Goal: Task Accomplishment & Management: Use online tool/utility

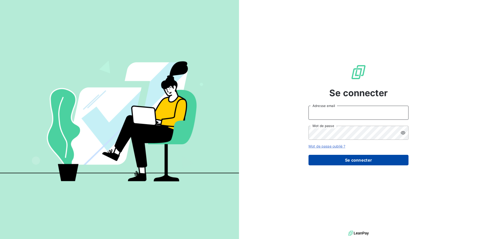
type input "[EMAIL_ADDRESS][DOMAIN_NAME]"
click at [365, 159] on button "Se connecter" at bounding box center [359, 160] width 100 height 11
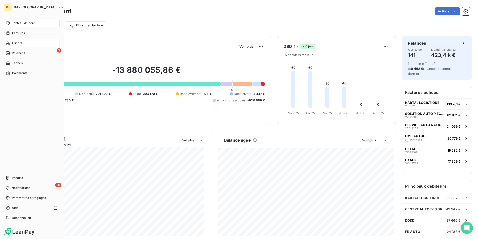
click at [14, 43] on span "Clients" at bounding box center [17, 43] width 10 height 5
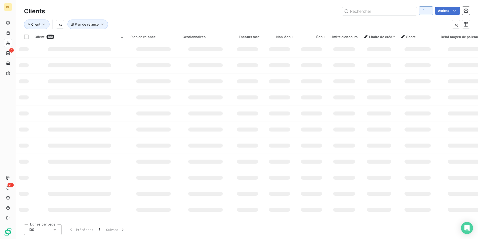
type input "vezian"
click at [388, 11] on input "text" at bounding box center [379, 11] width 75 height 8
type input "lb"
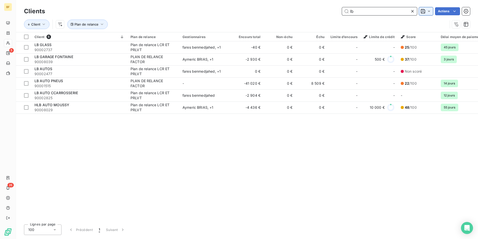
click at [388, 11] on input "lb" at bounding box center [379, 11] width 75 height 8
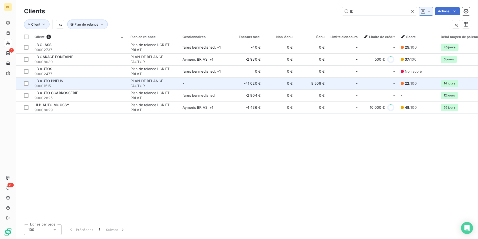
click at [63, 81] on div "LB AUTO PNEUS" at bounding box center [80, 80] width 90 height 5
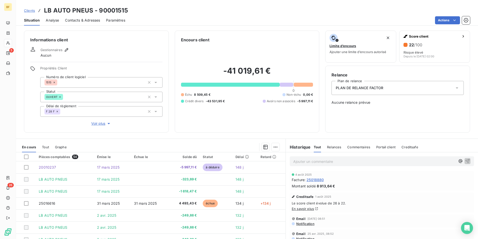
click at [87, 19] on span "Contacts & Adresses" at bounding box center [82, 20] width 35 height 5
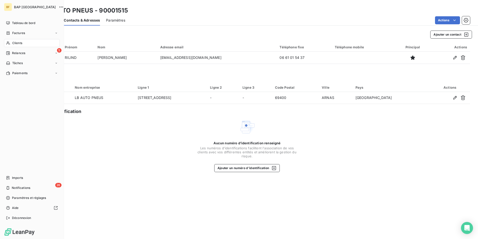
click at [6, 44] on div "Clients" at bounding box center [32, 43] width 56 height 8
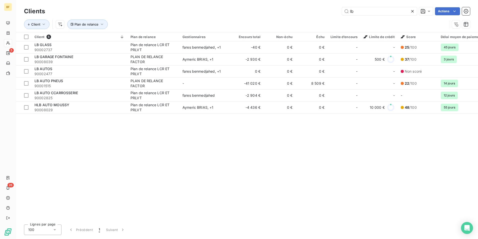
drag, startPoint x: 359, startPoint y: 12, endPoint x: 301, endPoint y: 5, distance: 58.4
click at [314, 8] on div "lb Actions" at bounding box center [260, 11] width 419 height 8
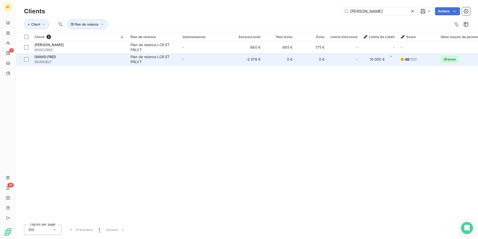
type input "[PERSON_NAME]"
click at [69, 58] on div "DANIELFRED" at bounding box center [80, 56] width 90 height 5
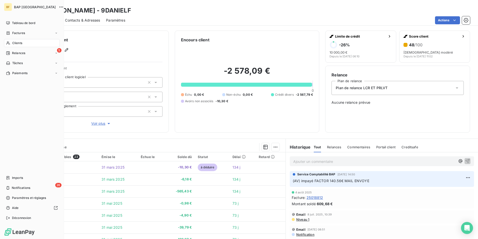
click at [19, 41] on div "Clients" at bounding box center [32, 43] width 56 height 8
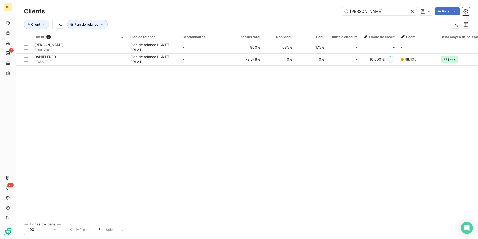
drag, startPoint x: 369, startPoint y: 12, endPoint x: 335, endPoint y: 11, distance: 33.3
click at [335, 11] on div "[PERSON_NAME] Actions" at bounding box center [260, 11] width 419 height 8
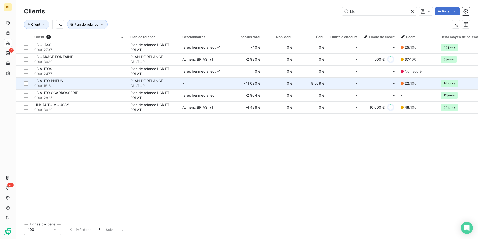
type input "LB"
click at [67, 84] on span "90001515" at bounding box center [80, 85] width 90 height 5
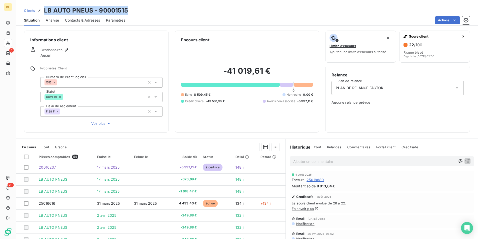
drag, startPoint x: 122, startPoint y: 12, endPoint x: 43, endPoint y: 11, distance: 78.8
click at [43, 11] on div "Clients LB AUTO PNEUS - 90001515" at bounding box center [247, 10] width 462 height 9
copy h3 "LB AUTO PNEUS - 90001515"
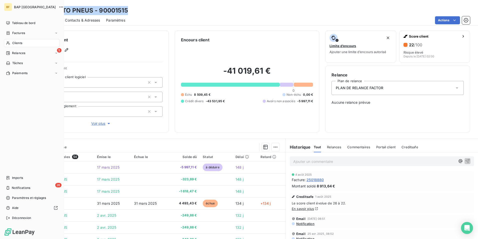
click at [19, 43] on span "Clients" at bounding box center [17, 43] width 10 height 5
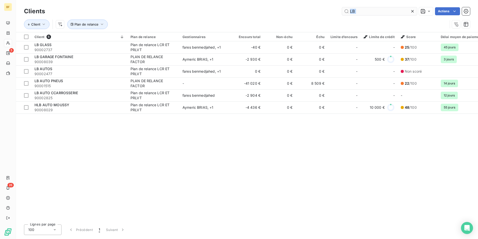
drag, startPoint x: 358, startPoint y: 16, endPoint x: 346, endPoint y: 15, distance: 11.9
click at [346, 15] on div "Clients LB Actions Client Plan de relance" at bounding box center [247, 19] width 446 height 26
click at [370, 13] on input "LB" at bounding box center [379, 11] width 75 height 8
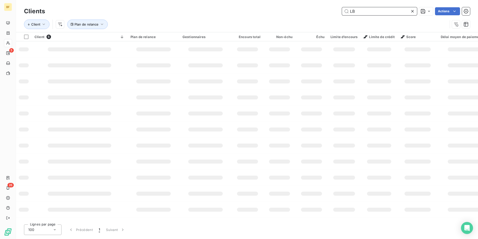
type input "L"
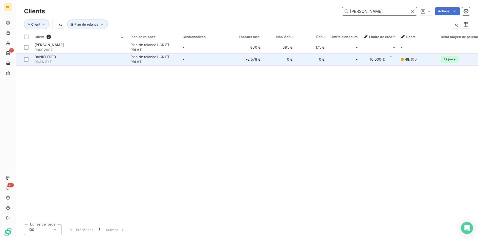
type input "[PERSON_NAME]"
click at [122, 64] on td "DANIELFRED 9DANIELF" at bounding box center [80, 59] width 96 height 12
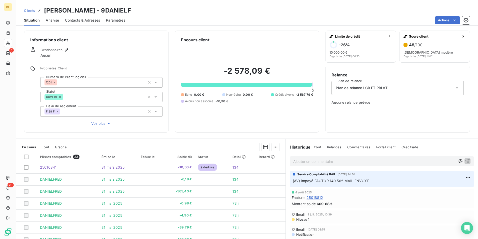
drag, startPoint x: 78, startPoint y: 18, endPoint x: 81, endPoint y: 20, distance: 3.1
click at [79, 18] on span "Contacts & Adresses" at bounding box center [82, 20] width 35 height 5
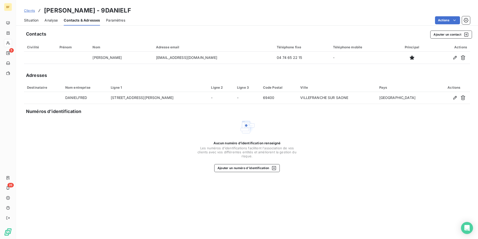
click at [21, 21] on div "Situation Analyse Contacts & Adresses Paramètres Actions" at bounding box center [247, 20] width 462 height 11
click at [24, 21] on span "Situation" at bounding box center [31, 20] width 15 height 5
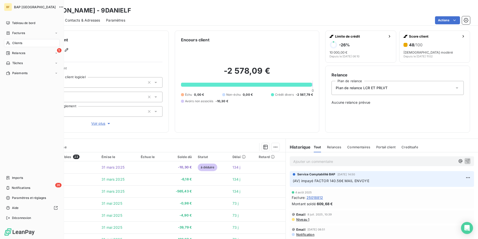
drag, startPoint x: 19, startPoint y: 42, endPoint x: 26, endPoint y: 42, distance: 6.8
click at [19, 42] on span "Clients" at bounding box center [17, 43] width 10 height 5
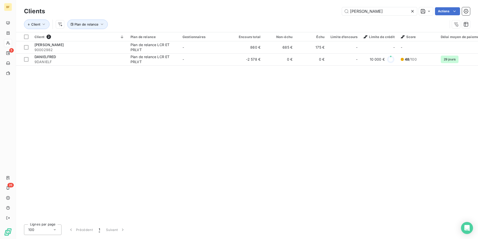
drag, startPoint x: 358, startPoint y: 14, endPoint x: 282, endPoint y: 6, distance: 75.7
click at [284, 6] on div "Clients DANI Actions Client Plan de relance" at bounding box center [247, 16] width 462 height 32
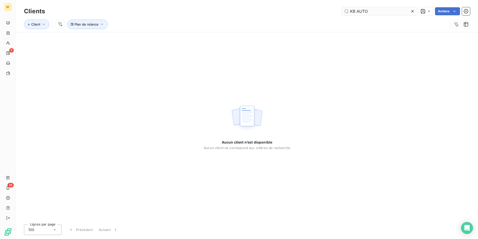
click at [352, 10] on input "KB AUTO" at bounding box center [379, 11] width 75 height 8
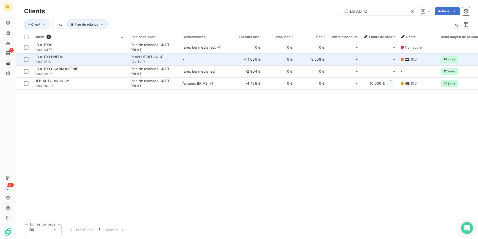
type input "LB AUTO"
click at [62, 58] on span "LB AUTO PNEUS" at bounding box center [49, 57] width 29 height 4
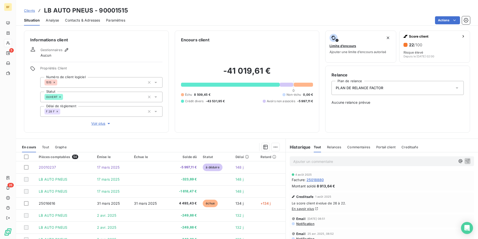
click at [95, 17] on div "Contacts & Adresses" at bounding box center [82, 20] width 35 height 11
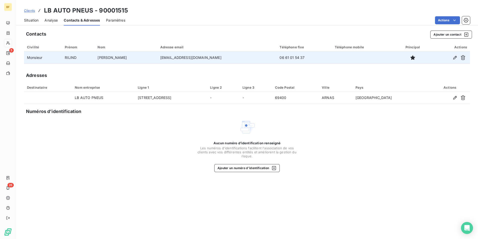
drag, startPoint x: 212, startPoint y: 58, endPoint x: 148, endPoint y: 57, distance: 64.3
click at [148, 57] on tr "Monsieur [PERSON_NAME] berischa rilmd [EMAIL_ADDRESS][DOMAIN_NAME] 06 61 01 54 …" at bounding box center [247, 58] width 446 height 12
copy tr "[EMAIL_ADDRESS][DOMAIN_NAME]"
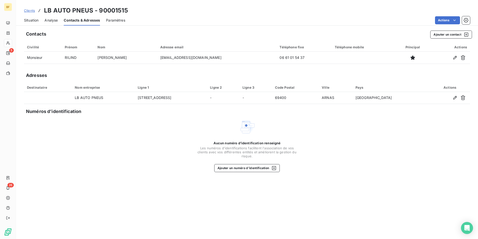
click at [30, 18] on span "Situation" at bounding box center [31, 20] width 15 height 5
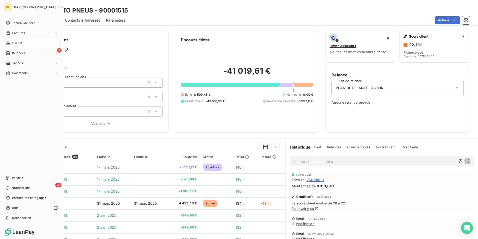
drag, startPoint x: 24, startPoint y: 44, endPoint x: 30, endPoint y: 43, distance: 6.1
click at [24, 44] on div "Clients" at bounding box center [32, 43] width 56 height 8
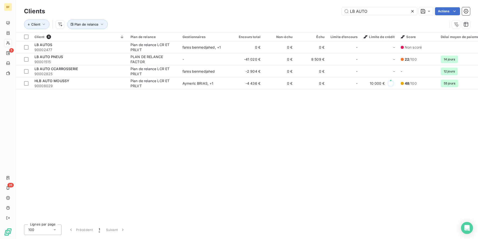
drag, startPoint x: 379, startPoint y: 9, endPoint x: 276, endPoint y: -1, distance: 103.6
click at [276, 0] on html "BF 5 26 Clients LB AUTO Actions Client Plan de relance Client 4 Plan de relance…" at bounding box center [239, 119] width 478 height 239
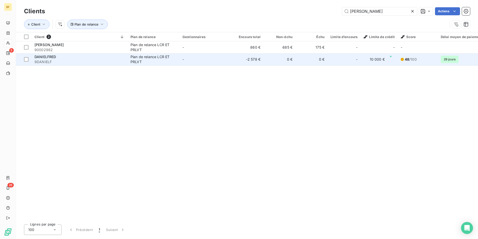
type input "[PERSON_NAME]"
click at [62, 60] on span "9DANIELF" at bounding box center [80, 61] width 90 height 5
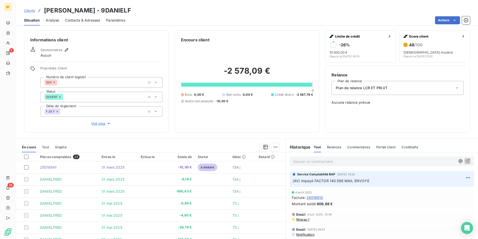
click at [79, 21] on span "Contacts & Adresses" at bounding box center [82, 20] width 35 height 5
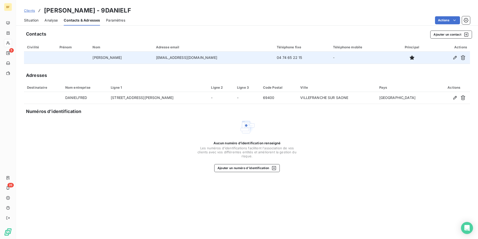
drag, startPoint x: 232, startPoint y: 56, endPoint x: 146, endPoint y: 56, distance: 85.6
click at [146, 56] on tr "PHITHIOUD [PERSON_NAME] [EMAIL_ADDRESS][DOMAIN_NAME] 04 74 65 22 15 -" at bounding box center [247, 58] width 446 height 12
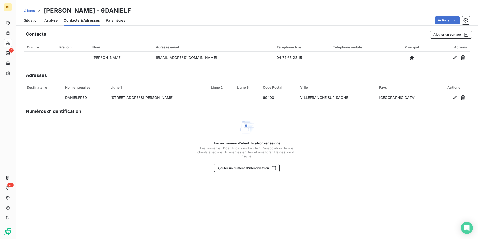
copy tr "[EMAIL_ADDRESS][DOMAIN_NAME]"
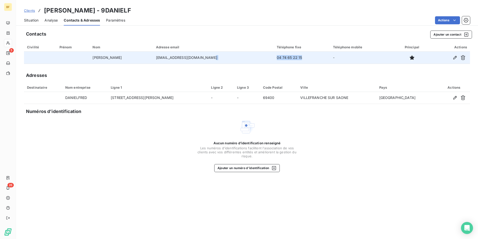
drag, startPoint x: 308, startPoint y: 58, endPoint x: 267, endPoint y: 56, distance: 40.8
click at [267, 56] on tr "PHITHIOUD [PERSON_NAME] [EMAIL_ADDRESS][DOMAIN_NAME] 04 74 65 22 15 -" at bounding box center [247, 58] width 446 height 12
copy tr "04 74 65 22 15"
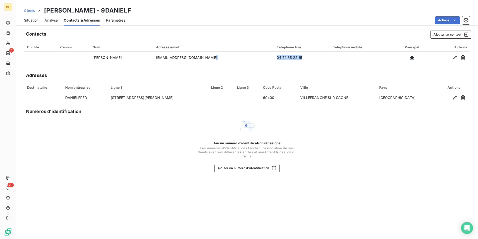
click at [25, 22] on span "Situation" at bounding box center [31, 20] width 15 height 5
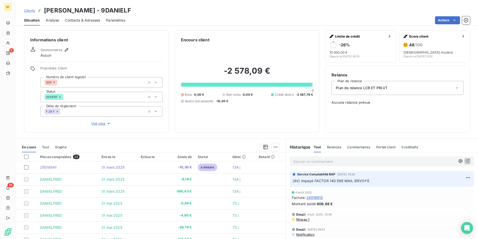
click at [43, 145] on span "Tout" at bounding box center [45, 147] width 7 height 4
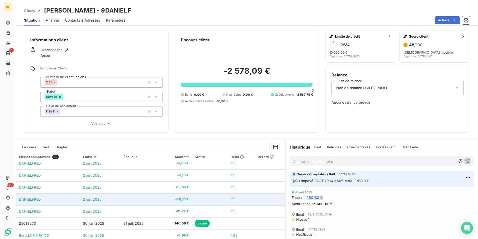
scroll to position [125, 0]
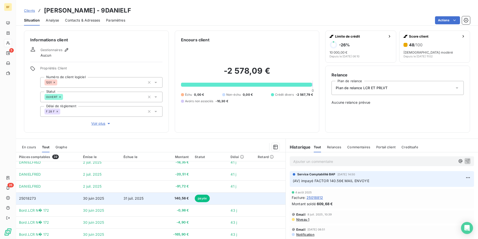
click at [138, 196] on span "31 juil. 2025" at bounding box center [134, 198] width 20 height 4
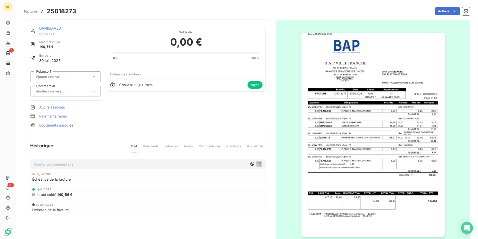
click at [373, 107] on img "button" at bounding box center [373, 135] width 144 height 204
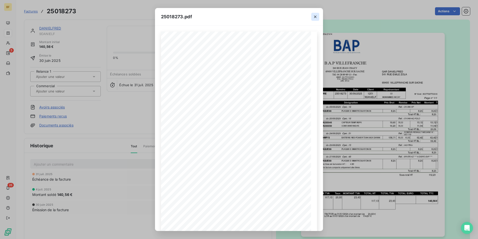
click at [317, 18] on icon "button" at bounding box center [315, 17] width 3 height 3
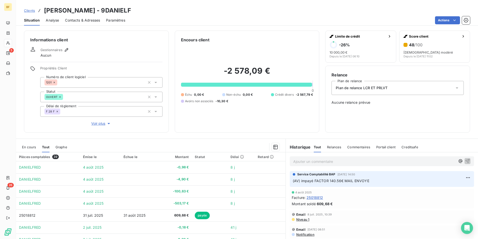
click at [98, 23] on div "Contacts & Adresses" at bounding box center [82, 20] width 35 height 11
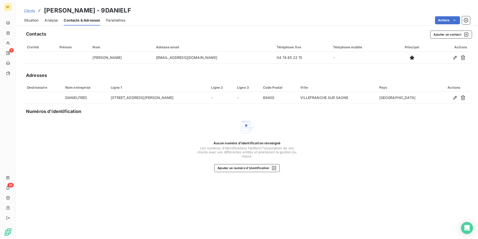
drag, startPoint x: 103, startPoint y: 129, endPoint x: 34, endPoint y: 86, distance: 81.7
click at [103, 129] on div "Aucun numéro d’identification renseigné Les numéros d'identifications faciliten…" at bounding box center [247, 145] width 446 height 53
click at [32, 20] on span "Situation" at bounding box center [31, 20] width 15 height 5
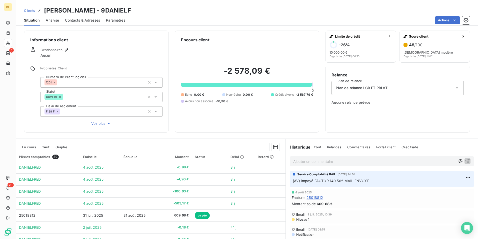
click at [315, 160] on p "Ajouter un commentaire ﻿" at bounding box center [375, 161] width 162 height 6
click at [217, 126] on div "Encours client -2 578,09 € 0 Échu 0,00 € Non-échu 0,00 € Crédit divers -2 567,7…" at bounding box center [247, 82] width 145 height 102
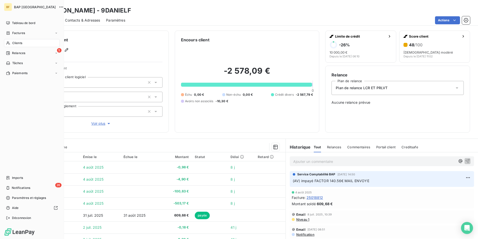
click at [11, 44] on div "Clients" at bounding box center [32, 43] width 56 height 8
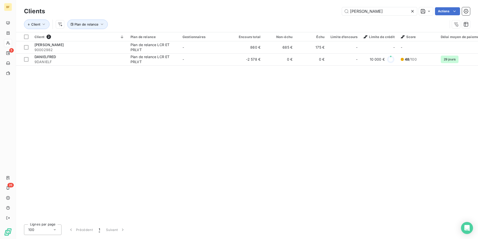
drag, startPoint x: 316, startPoint y: 7, endPoint x: 305, endPoint y: 5, distance: 10.7
click at [307, 5] on div "Clients [PERSON_NAME] Actions Client Plan de relance" at bounding box center [247, 16] width 462 height 32
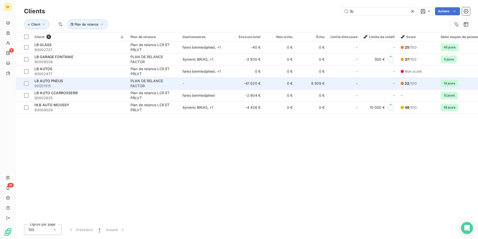
type input "lb"
click at [73, 81] on div "LB AUTO PNEUS" at bounding box center [80, 80] width 90 height 5
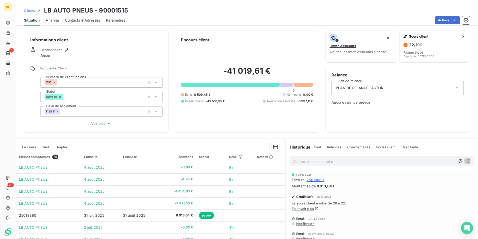
click at [304, 159] on p "Ajouter un commentaire ﻿" at bounding box center [375, 161] width 162 height 6
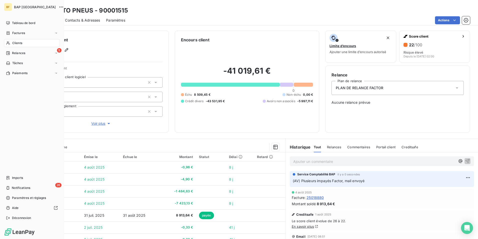
click at [13, 44] on span "Clients" at bounding box center [17, 43] width 10 height 5
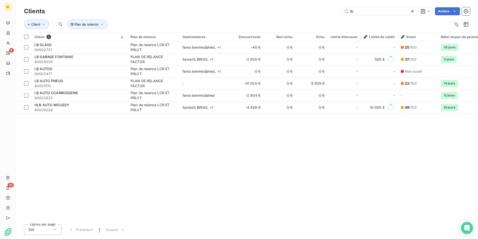
drag, startPoint x: 357, startPoint y: 13, endPoint x: 316, endPoint y: 3, distance: 42.3
click at [316, 3] on div "Clients lb Actions Client Plan de relance" at bounding box center [247, 16] width 462 height 32
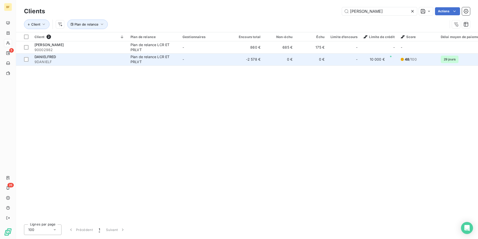
type input "[PERSON_NAME]"
click at [55, 61] on span "9DANIELF" at bounding box center [80, 61] width 90 height 5
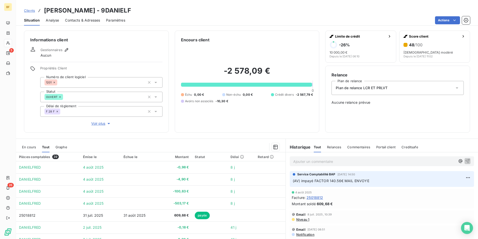
click at [321, 160] on p "Ajouter un commentaire ﻿" at bounding box center [375, 161] width 162 height 6
click at [360, 159] on span "(AV) client ne semble vouloir parler que à [PERSON_NAME]," at bounding box center [344, 161] width 100 height 4
click at [393, 161] on p "(AV) client ne semble vouloir parler qu'à [PERSON_NAME]," at bounding box center [375, 161] width 162 height 6
drag, startPoint x: 383, startPoint y: 159, endPoint x: 300, endPoint y: 163, distance: 82.9
click at [300, 163] on p "(AV) client ne semble vouloir parler qu'à [PERSON_NAME]," at bounding box center [375, 161] width 162 height 6
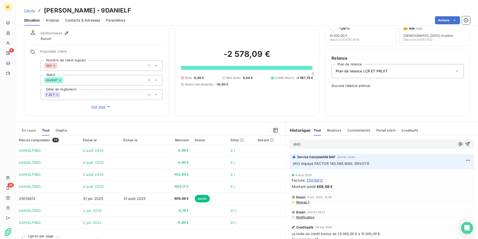
scroll to position [25, 0]
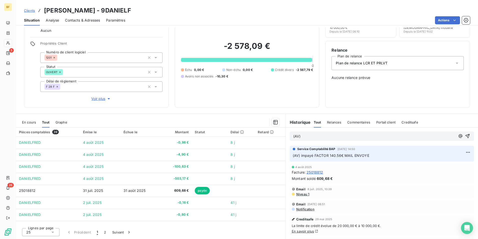
click at [318, 134] on p "(AV)" at bounding box center [375, 136] width 162 height 6
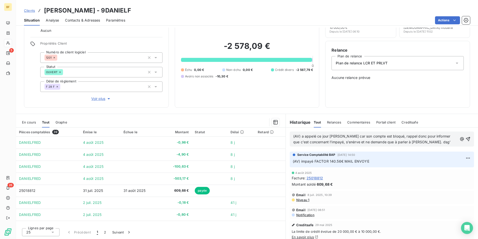
click at [433, 142] on p "(AV) a appelé ce jour [PERSON_NAME] car son compte est bloqué, rappel donc pour…" at bounding box center [376, 139] width 164 height 12
click at [419, 137] on span "(AV) a appelé ce jour [PERSON_NAME] car son compte est bloqué, rappel donc pour…" at bounding box center [373, 139] width 158 height 10
click at [352, 144] on span "(AV) a appelé ce jour [PERSON_NAME] car son compte est bloqué, rappel donc pour…" at bounding box center [375, 139] width 163 height 10
click at [466, 136] on icon "button" at bounding box center [468, 138] width 5 height 5
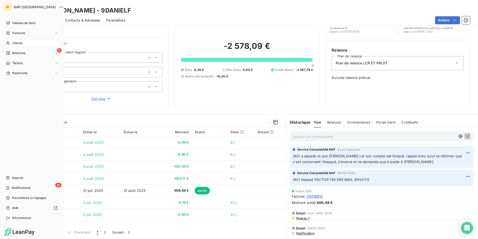
click at [20, 43] on span "Clients" at bounding box center [17, 43] width 10 height 5
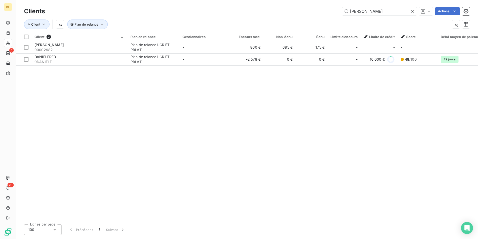
drag, startPoint x: 364, startPoint y: 11, endPoint x: 304, endPoint y: 1, distance: 60.3
click at [307, 3] on div "Clients [PERSON_NAME] Actions Client Plan de relance" at bounding box center [247, 16] width 462 height 32
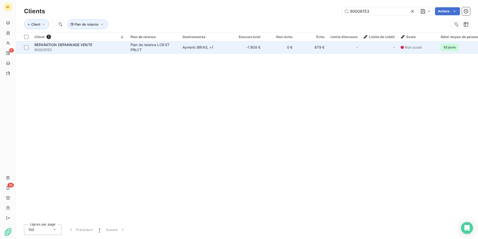
type input "90008153"
click at [112, 49] on span "90008153" at bounding box center [80, 49] width 90 height 5
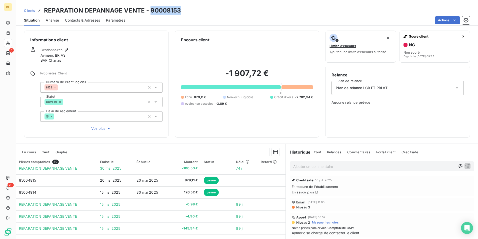
drag, startPoint x: 183, startPoint y: 11, endPoint x: 151, endPoint y: 11, distance: 32.3
click at [151, 11] on div "Clients REPARATION DEPANNAGE VENTE - 90008153" at bounding box center [247, 10] width 462 height 9
copy h3 "90008153"
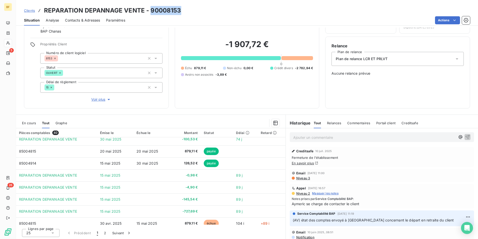
scroll to position [30, 0]
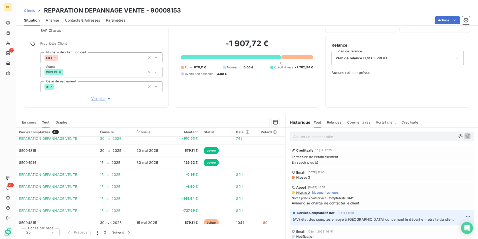
click at [297, 143] on div "Ajouter un commentaire ﻿" at bounding box center [382, 136] width 192 height 18
click at [297, 138] on p "Ajouter un commentaire ﻿" at bounding box center [375, 136] width 162 height 6
click at [313, 137] on p "(AV)" at bounding box center [375, 136] width 162 height 6
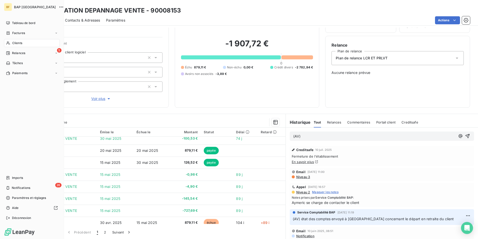
click at [20, 42] on span "Clients" at bounding box center [17, 43] width 10 height 5
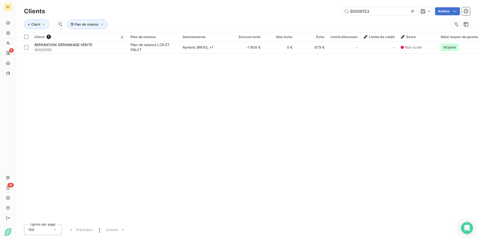
drag, startPoint x: 331, startPoint y: 10, endPoint x: 303, endPoint y: 7, distance: 27.9
click at [303, 7] on div "Clients 90008153 Actions" at bounding box center [247, 11] width 446 height 11
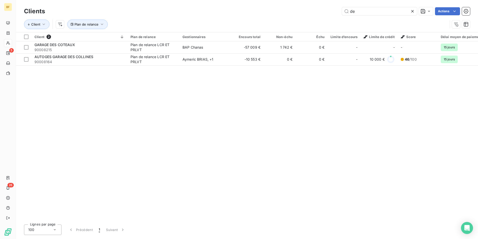
type input "d"
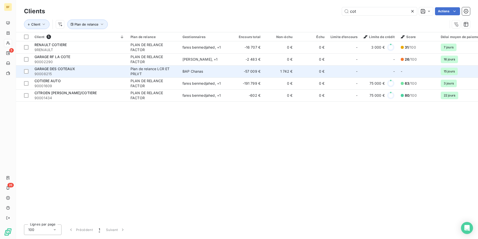
type input "cot"
click at [81, 71] on span "90008215" at bounding box center [80, 73] width 90 height 5
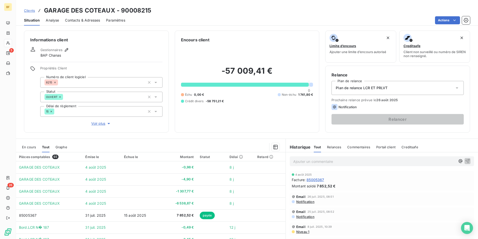
click at [143, 9] on h3 "GARAGE DES COTEAUX - 90008215" at bounding box center [97, 10] width 107 height 9
copy h3 "90008215"
click at [138, 10] on h3 "GARAGE DES COTEAUX - 90008215" at bounding box center [97, 10] width 107 height 9
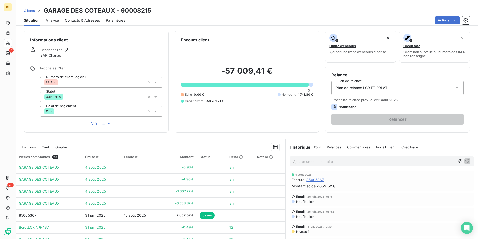
click at [220, 137] on div "Informations client Gestionnaires BAP Chanas Propriétés Client Numéro de client…" at bounding box center [247, 133] width 462 height 211
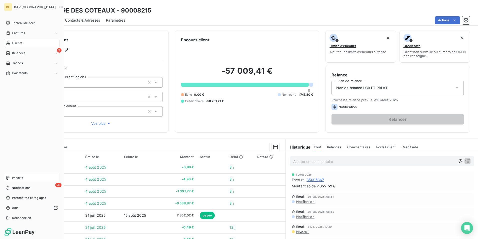
click at [18, 178] on span "Imports" at bounding box center [17, 177] width 11 height 5
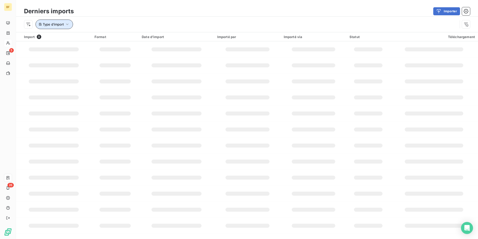
click at [48, 27] on button "Type d’import" at bounding box center [55, 25] width 38 height 10
drag, startPoint x: 112, startPoint y: 33, endPoint x: 115, endPoint y: 34, distance: 3.9
click at [112, 33] on div at bounding box center [140, 37] width 72 height 11
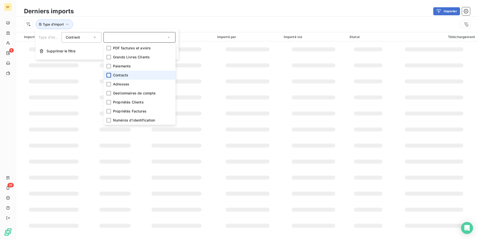
click at [107, 76] on div at bounding box center [109, 75] width 5 height 5
click at [226, 21] on div "Type d’import : Contacts" at bounding box center [241, 25] width 434 height 10
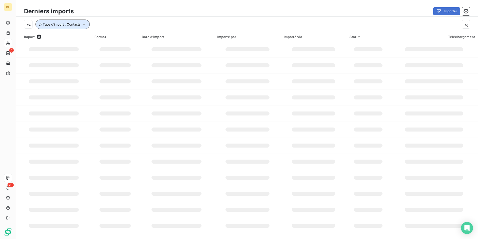
click at [68, 27] on button "Type d’import : Contacts" at bounding box center [63, 25] width 54 height 10
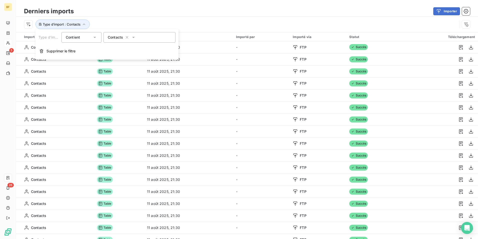
click at [150, 13] on div "Importer" at bounding box center [275, 11] width 391 height 8
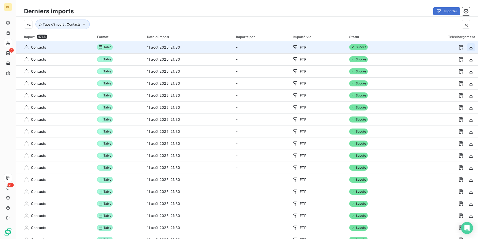
click at [469, 49] on icon "button" at bounding box center [471, 47] width 5 height 5
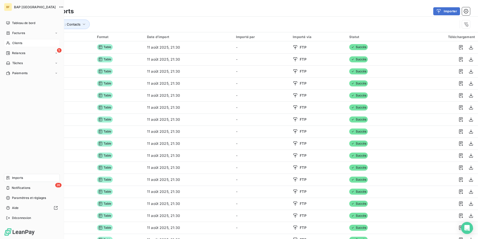
click at [9, 19] on div "BF BAP France Tableau de bord Factures Clients 5 Relances Tâches Paiements Impo…" at bounding box center [32, 119] width 64 height 239
click at [24, 20] on div "Tableau de bord" at bounding box center [32, 23] width 56 height 8
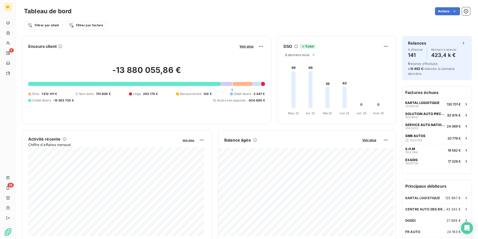
click at [145, 7] on div "Tableau de bord Actions" at bounding box center [247, 11] width 446 height 11
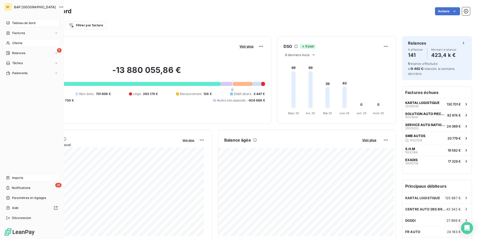
click at [24, 177] on div "Imports" at bounding box center [32, 178] width 56 height 8
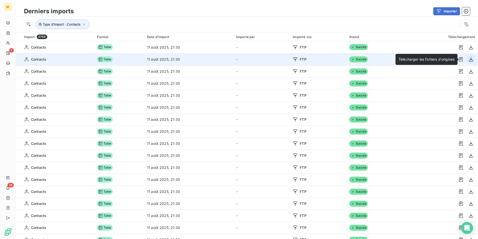
click at [469, 59] on icon "button" at bounding box center [471, 59] width 5 height 5
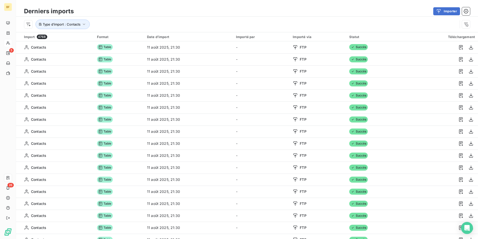
click at [308, 7] on div "Derniers imports Importer" at bounding box center [247, 11] width 462 height 11
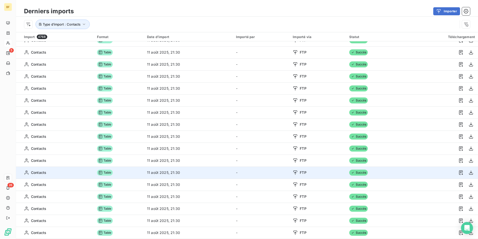
scroll to position [17, 0]
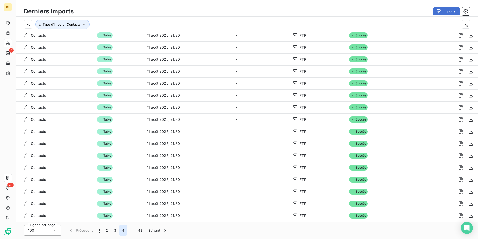
click at [125, 229] on button "4" at bounding box center [123, 230] width 8 height 11
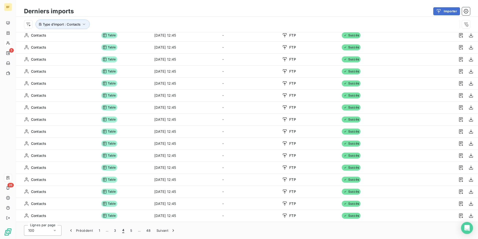
scroll to position [1004, 0]
click at [149, 231] on button "48" at bounding box center [148, 230] width 10 height 11
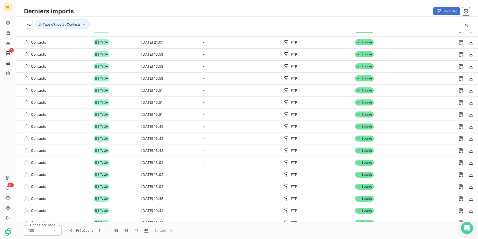
scroll to position [620, 0]
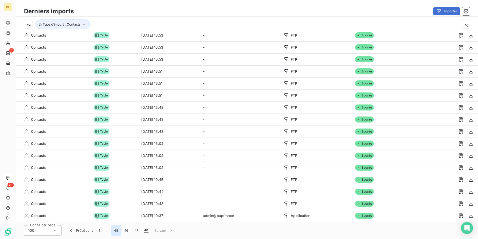
click at [112, 232] on button "45" at bounding box center [116, 230] width 10 height 11
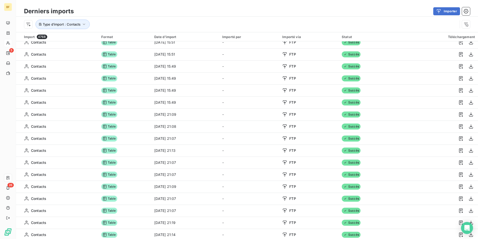
scroll to position [17, 0]
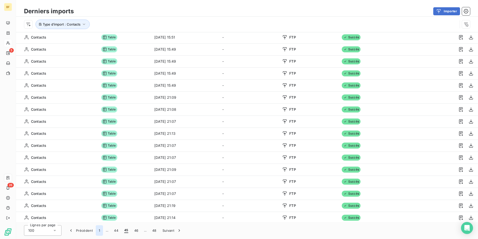
click at [101, 230] on button "1" at bounding box center [99, 230] width 7 height 11
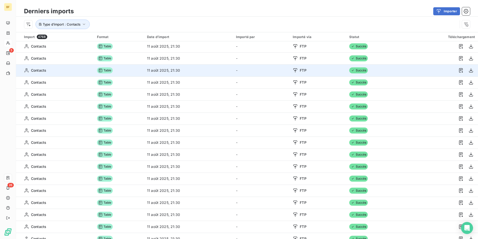
scroll to position [0, 0]
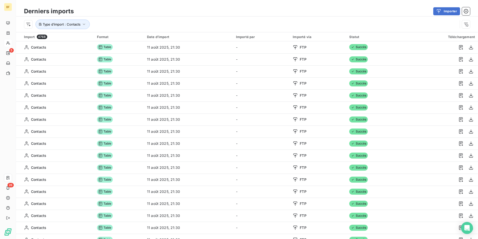
click at [153, 34] on th "Date d’import" at bounding box center [188, 36] width 89 height 9
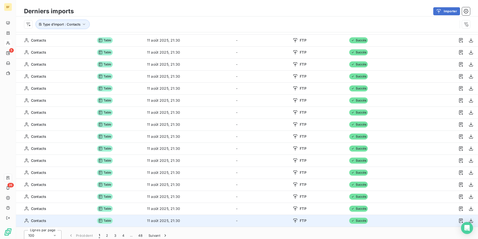
scroll to position [17, 0]
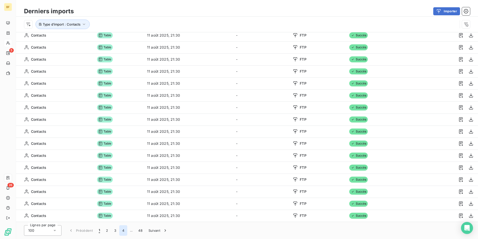
click at [124, 229] on button "4" at bounding box center [123, 230] width 8 height 11
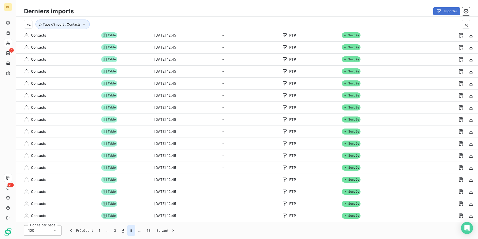
click at [132, 230] on button "5" at bounding box center [131, 230] width 8 height 11
click at [132, 230] on button "6" at bounding box center [131, 230] width 8 height 11
click at [132, 230] on button "7" at bounding box center [131, 230] width 8 height 11
click at [132, 230] on button "8" at bounding box center [131, 230] width 8 height 11
click at [132, 230] on button "9" at bounding box center [131, 230] width 8 height 11
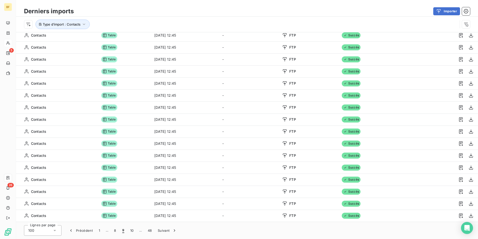
click at [132, 230] on button "10" at bounding box center [132, 230] width 10 height 11
click at [132, 230] on button "11" at bounding box center [133, 230] width 9 height 11
click at [132, 230] on button "12" at bounding box center [134, 230] width 10 height 11
click at [132, 230] on button "13" at bounding box center [134, 230] width 10 height 11
click at [132, 230] on button "14" at bounding box center [135, 230] width 10 height 11
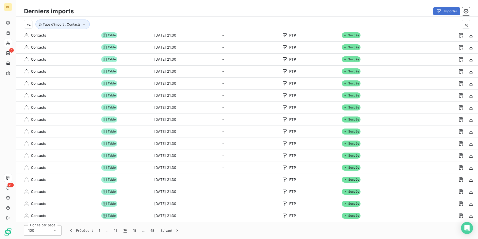
click at [132, 230] on button "15" at bounding box center [135, 230] width 10 height 11
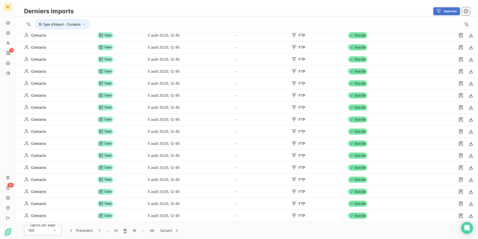
click at [132, 230] on button "16" at bounding box center [135, 230] width 10 height 11
click at [132, 230] on button "17" at bounding box center [134, 230] width 9 height 11
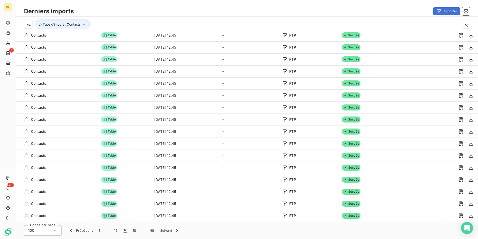
click at [132, 230] on button "18" at bounding box center [135, 230] width 10 height 11
click at [132, 230] on button "19" at bounding box center [135, 230] width 10 height 11
click at [132, 230] on button "20" at bounding box center [135, 230] width 10 height 11
click at [132, 230] on button "21" at bounding box center [136, 230] width 10 height 11
click at [132, 230] on button "22" at bounding box center [136, 230] width 10 height 11
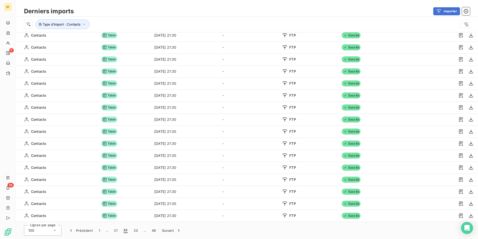
click at [132, 231] on button "23" at bounding box center [136, 230] width 10 height 11
click at [132, 231] on button "24" at bounding box center [137, 230] width 10 height 11
click at [132, 231] on button "25" at bounding box center [137, 230] width 10 height 11
click at [132, 231] on button "26" at bounding box center [136, 230] width 10 height 11
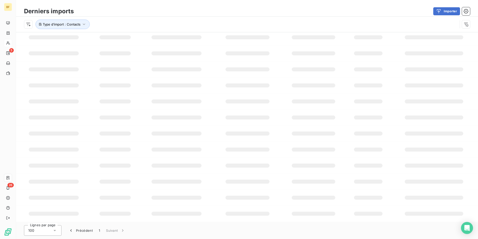
click at [132, 231] on div "Lignes par page 100 Précédent 1 Suivant" at bounding box center [247, 230] width 462 height 17
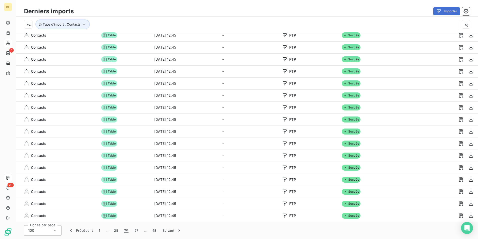
click at [132, 231] on button "27" at bounding box center [137, 230] width 10 height 11
click at [132, 231] on button "28" at bounding box center [136, 230] width 10 height 11
click at [132, 231] on button "29" at bounding box center [136, 230] width 10 height 11
click at [132, 231] on button "30" at bounding box center [137, 230] width 10 height 11
click at [132, 231] on button "31" at bounding box center [137, 230] width 10 height 11
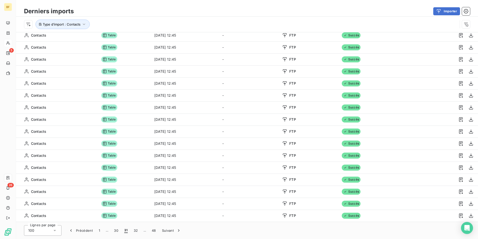
click at [132, 231] on button "32" at bounding box center [136, 230] width 10 height 11
click at [132, 231] on button "33" at bounding box center [136, 230] width 10 height 11
click at [132, 231] on button "34" at bounding box center [137, 230] width 10 height 11
click at [132, 231] on button "35" at bounding box center [137, 230] width 10 height 11
click at [146, 232] on span "…" at bounding box center [145, 230] width 8 height 8
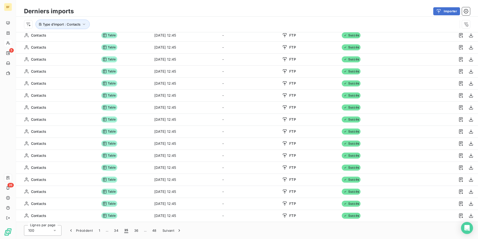
click at [146, 231] on span "…" at bounding box center [145, 230] width 8 height 8
click at [152, 231] on button "48" at bounding box center [154, 230] width 10 height 11
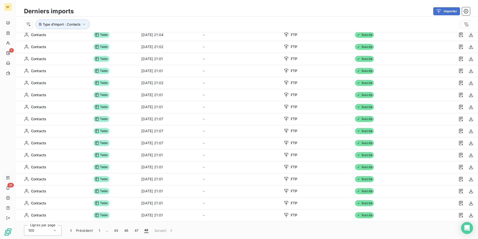
scroll to position [169, 0]
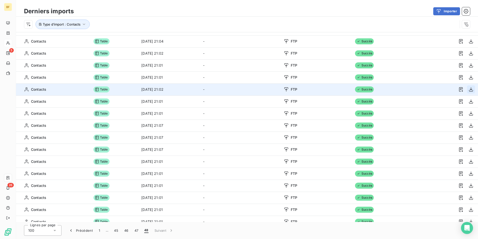
click at [469, 90] on icon "button" at bounding box center [471, 89] width 5 height 5
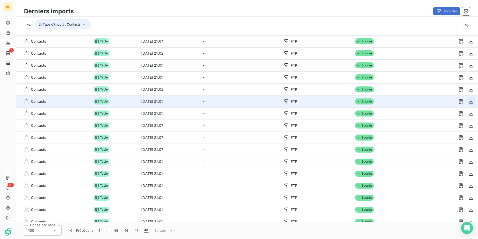
click at [469, 102] on icon "button" at bounding box center [471, 101] width 5 height 5
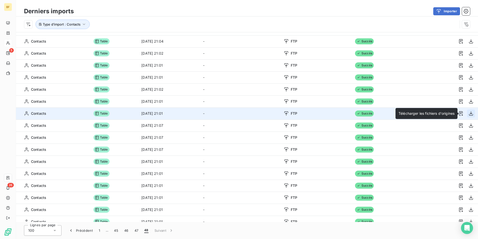
click at [469, 113] on icon "button" at bounding box center [471, 113] width 5 height 5
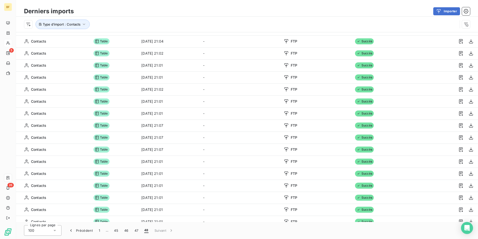
click at [330, 9] on div "Importer" at bounding box center [275, 11] width 391 height 8
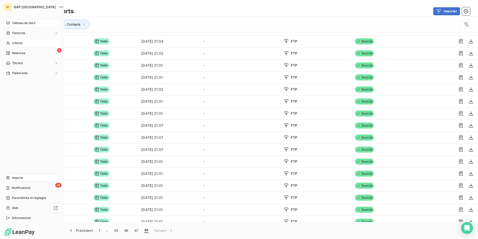
click at [25, 22] on span "Tableau de bord" at bounding box center [23, 23] width 23 height 5
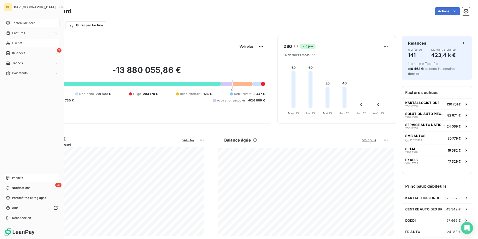
click at [19, 177] on span "Imports" at bounding box center [17, 177] width 11 height 5
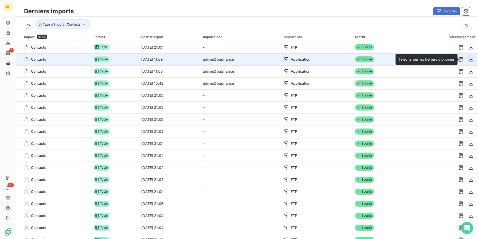
click at [469, 60] on icon "button" at bounding box center [471, 59] width 5 height 5
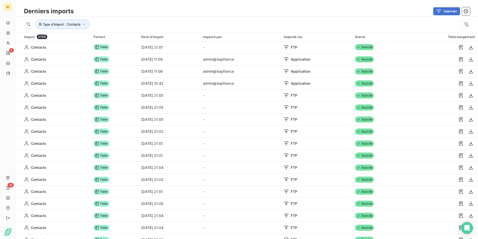
click at [283, 16] on div "Derniers imports Importer" at bounding box center [247, 11] width 462 height 11
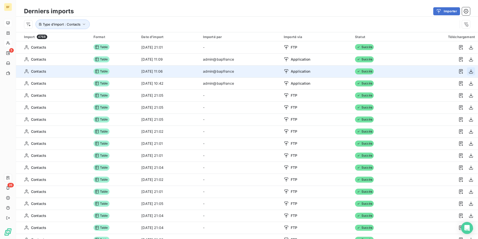
click at [469, 73] on icon "button" at bounding box center [471, 71] width 5 height 5
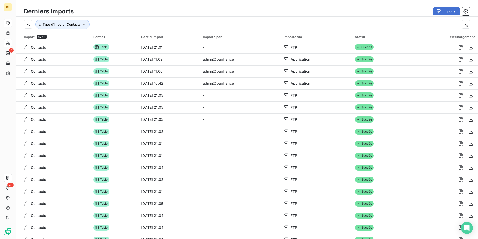
click at [272, 21] on div "Type d’import : Contacts" at bounding box center [241, 25] width 434 height 10
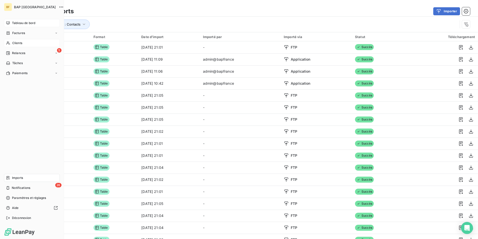
click at [15, 21] on div "Tableau de bord" at bounding box center [32, 23] width 56 height 8
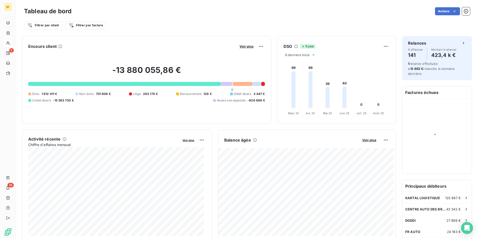
drag, startPoint x: 143, startPoint y: 30, endPoint x: 154, endPoint y: 3, distance: 29.3
click at [144, 28] on div "Tableau de bord Actions Filtrer par client Filtrer par facture" at bounding box center [247, 16] width 462 height 33
